Goal: Task Accomplishment & Management: Manage account settings

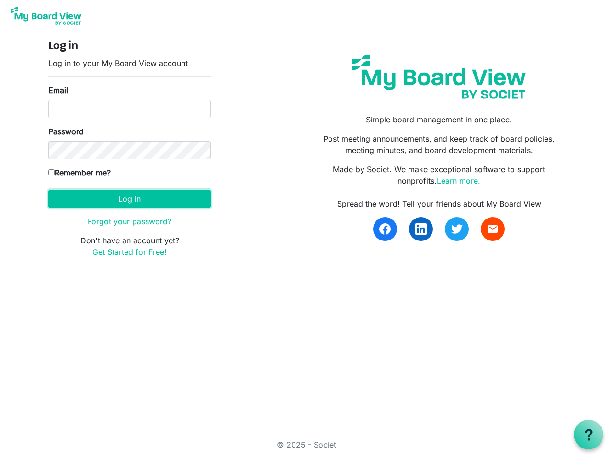
click at [129, 199] on button "Log in" at bounding box center [129, 199] width 162 height 18
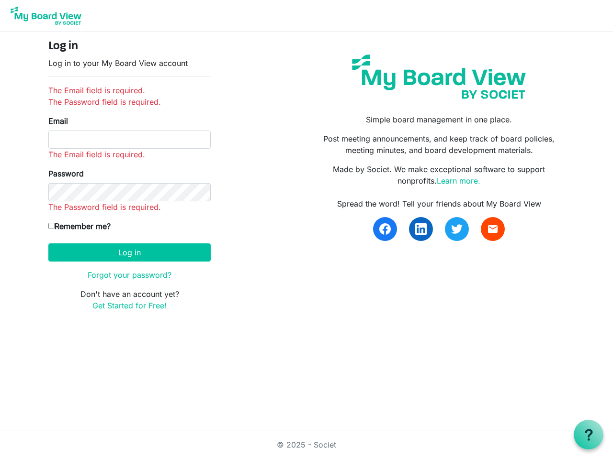
click at [588, 435] on use at bounding box center [588, 434] width 8 height 11
